Goal: Check status: Check status

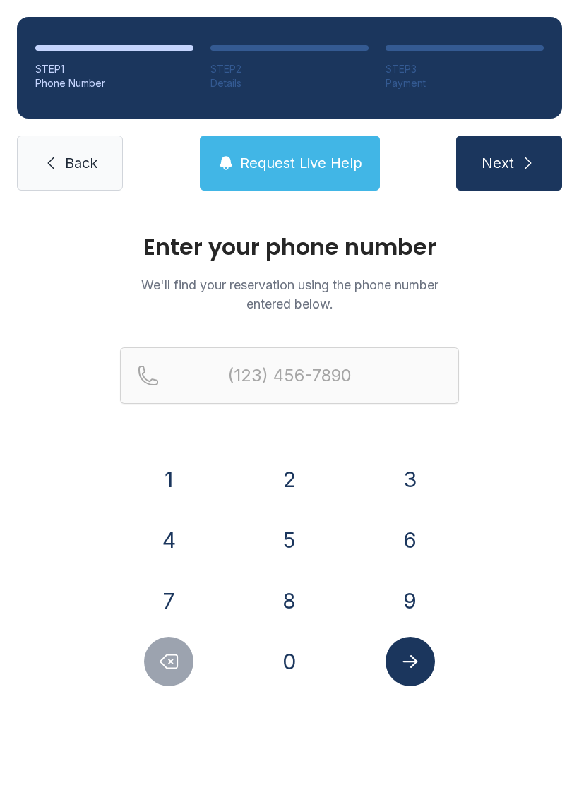
click at [427, 475] on button "3" at bounding box center [409, 479] width 49 height 49
click at [301, 537] on button "5" at bounding box center [289, 539] width 49 height 49
click at [291, 480] on button "2" at bounding box center [289, 479] width 49 height 49
click at [183, 535] on button "4" at bounding box center [168, 539] width 49 height 49
click at [306, 477] on button "2" at bounding box center [289, 479] width 49 height 49
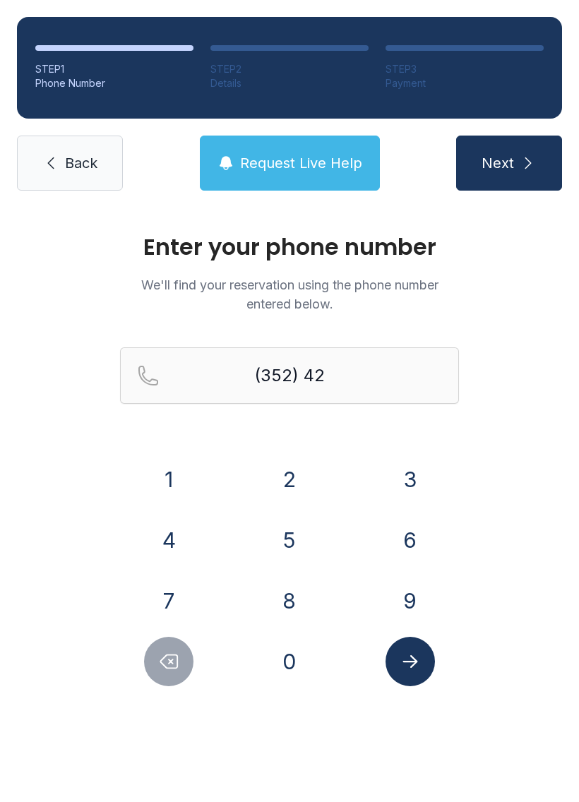
click at [183, 517] on div "4" at bounding box center [169, 539] width 98 height 49
click at [175, 481] on button "1" at bounding box center [168, 479] width 49 height 49
click at [420, 599] on button "9" at bounding box center [409, 600] width 49 height 49
click at [414, 536] on button "6" at bounding box center [409, 539] width 49 height 49
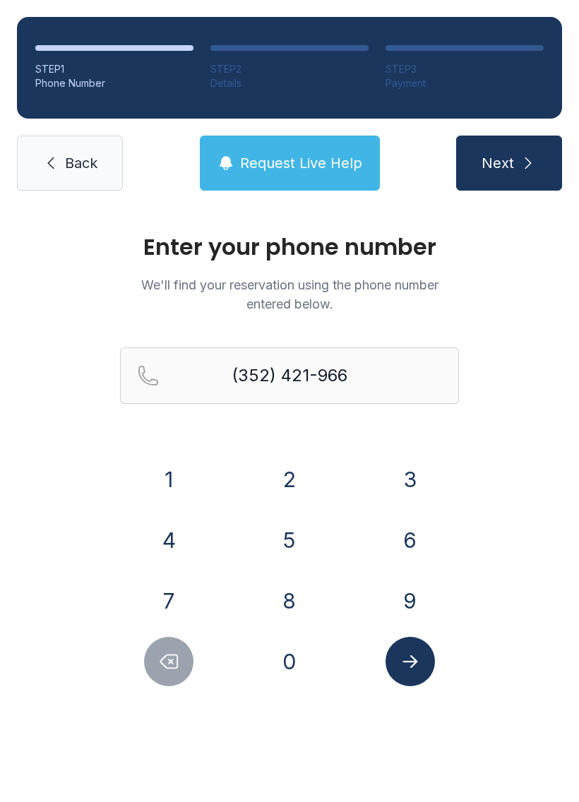
click at [412, 670] on icon "Submit lookup form" at bounding box center [410, 661] width 21 height 21
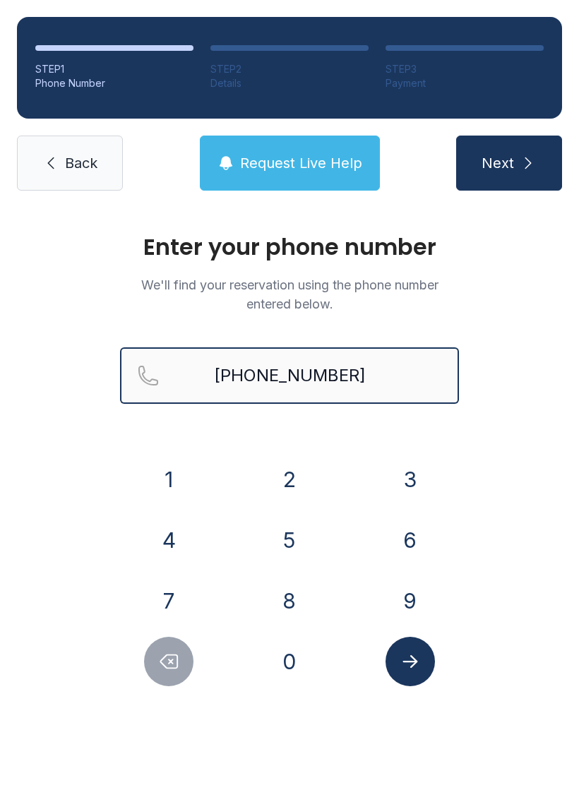
type input "[PHONE_NUMBER]"
click at [508, 163] on button "Next" at bounding box center [509, 163] width 106 height 55
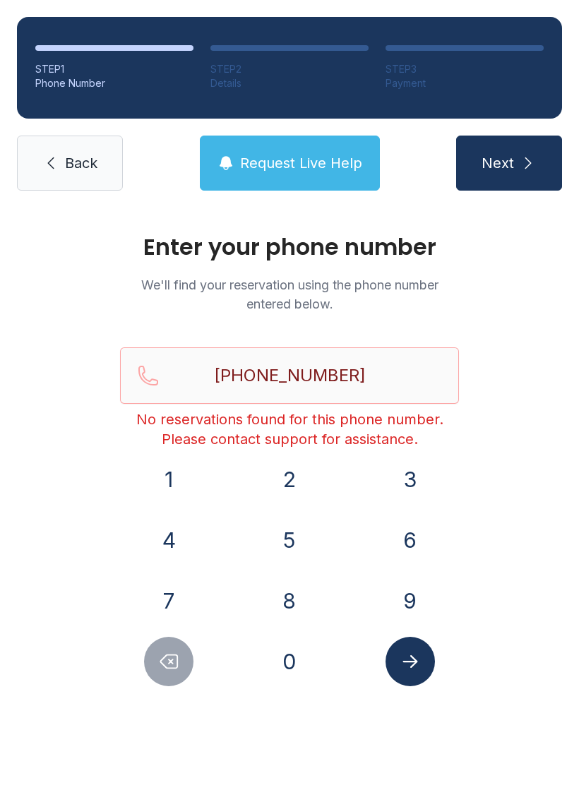
click at [89, 190] on link "Back" at bounding box center [70, 163] width 106 height 55
